Goal: Navigation & Orientation: Find specific page/section

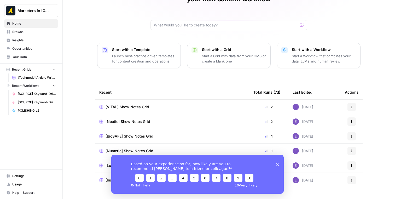
scroll to position [39, 0]
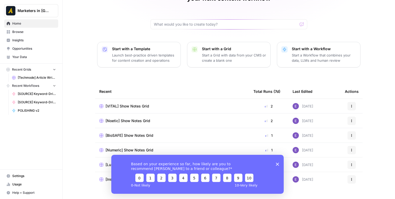
click at [31, 50] on span "Opportunities" at bounding box center [34, 48] width 44 height 5
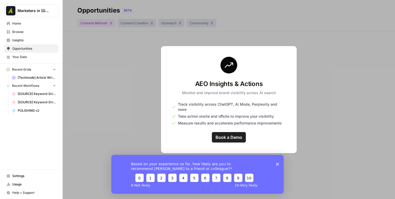
click at [278, 162] on icon "Close survey" at bounding box center [277, 163] width 3 height 3
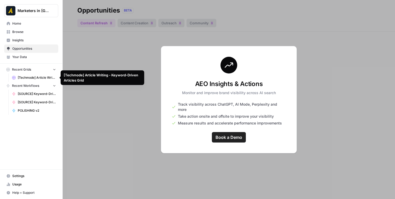
click at [32, 78] on span "[Techmode] Article Writing - Keyword-Driven Articles Grid" at bounding box center [37, 77] width 38 height 5
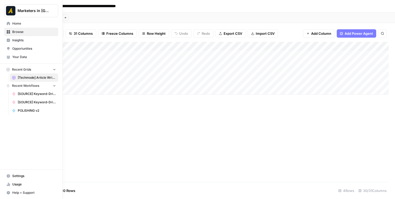
click at [27, 26] on link "Home" at bounding box center [31, 23] width 54 height 8
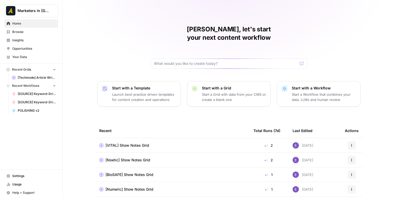
scroll to position [42, 0]
